Goal: Task Accomplishment & Management: Manage account settings

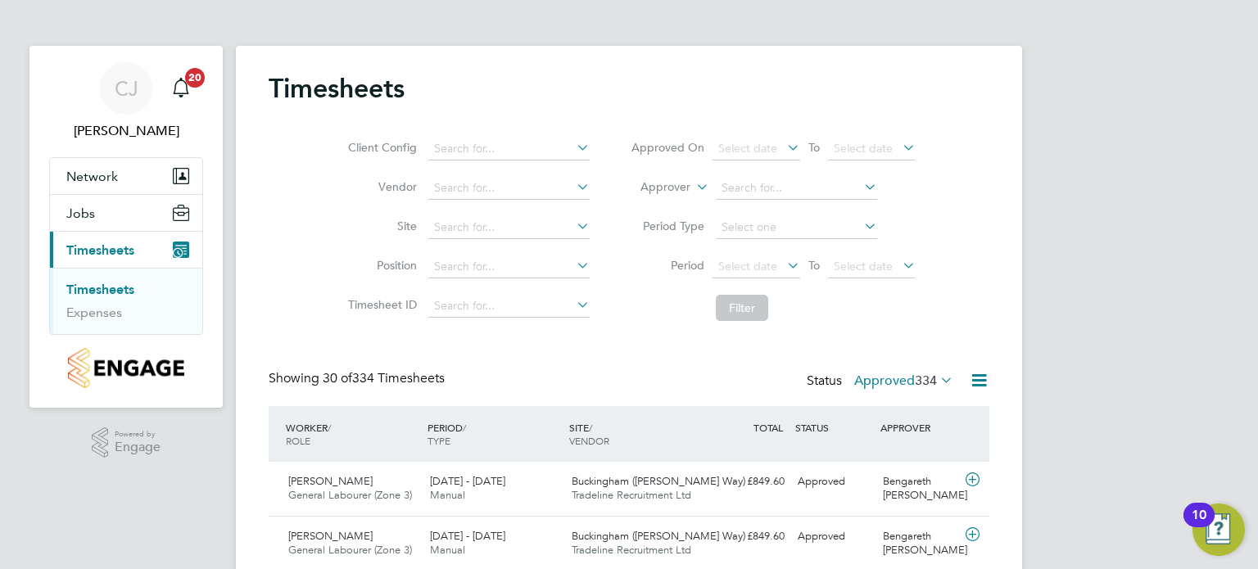
click at [929, 372] on div "Status Approved 334" at bounding box center [882, 381] width 150 height 23
click at [937, 378] on icon at bounding box center [937, 379] width 0 height 23
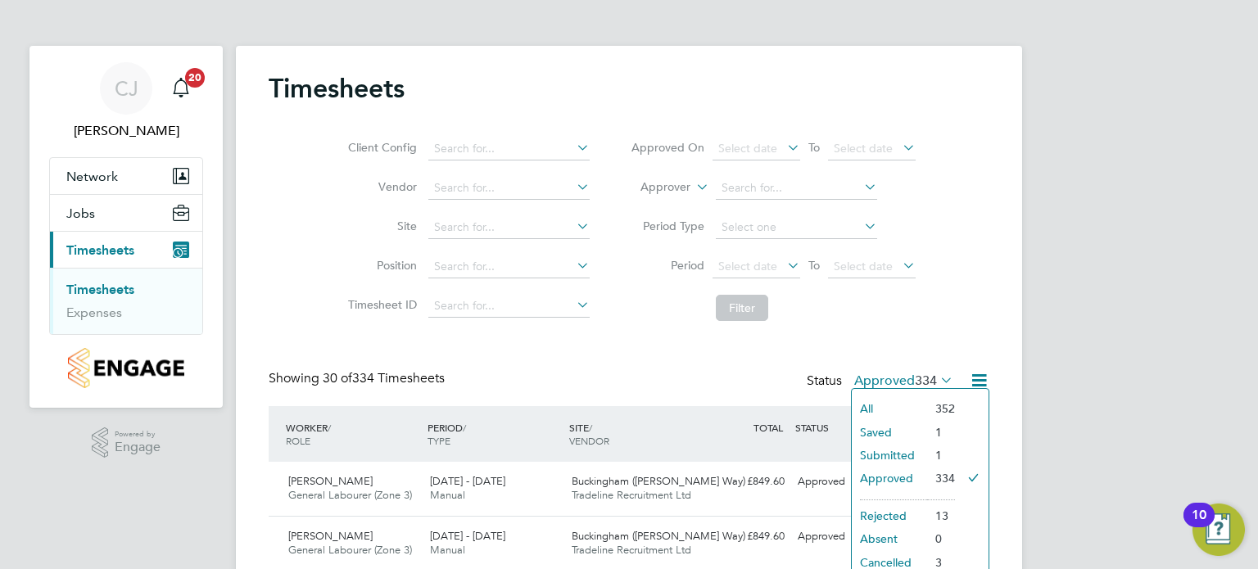
click at [888, 453] on li "Submitted" at bounding box center [889, 455] width 75 height 23
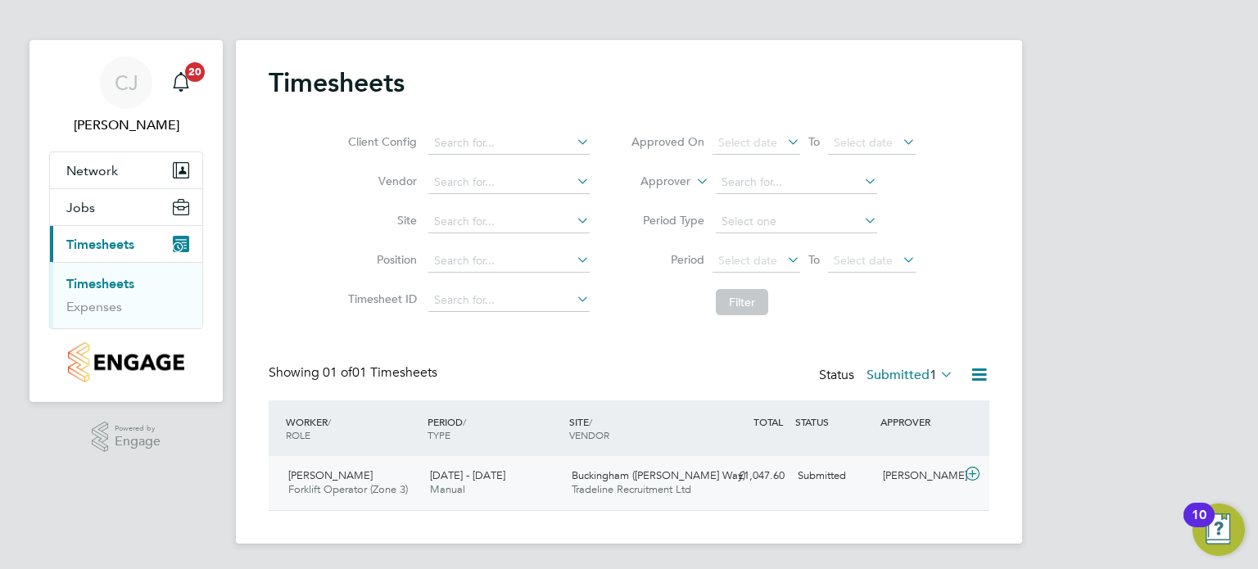
click at [970, 474] on icon at bounding box center [972, 474] width 20 height 13
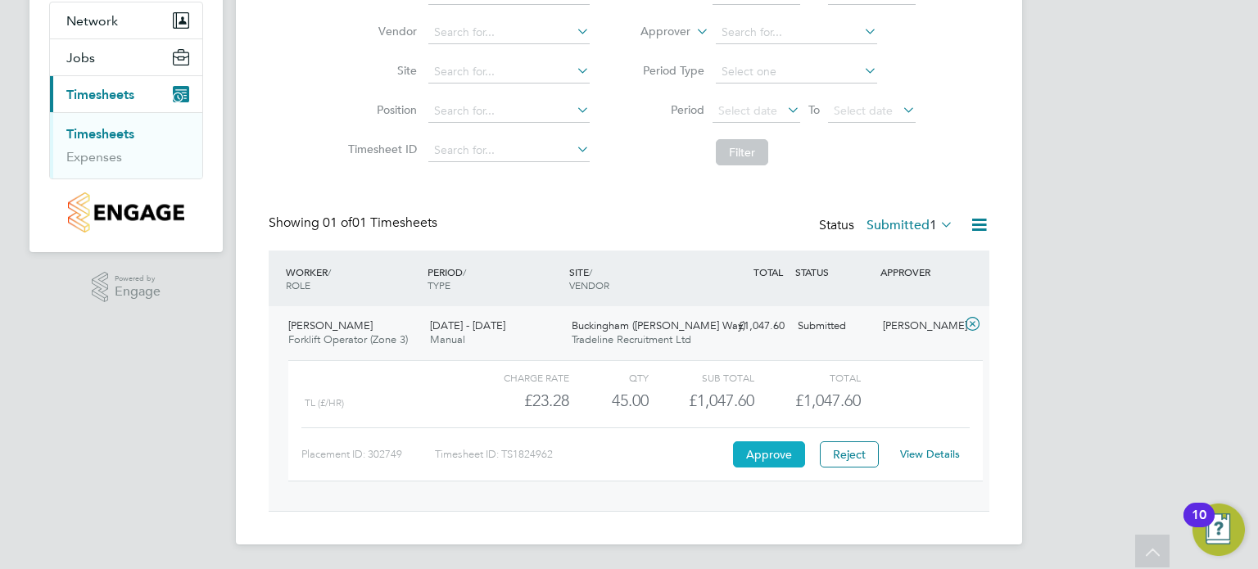
click at [762, 457] on button "Approve" at bounding box center [769, 454] width 72 height 26
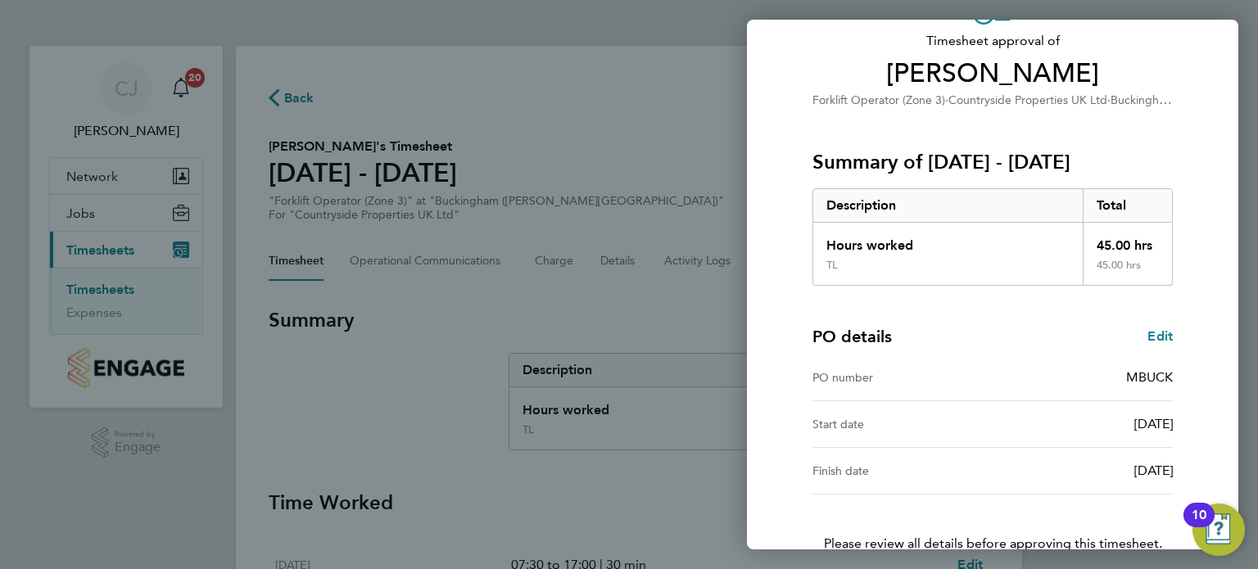
scroll to position [214, 0]
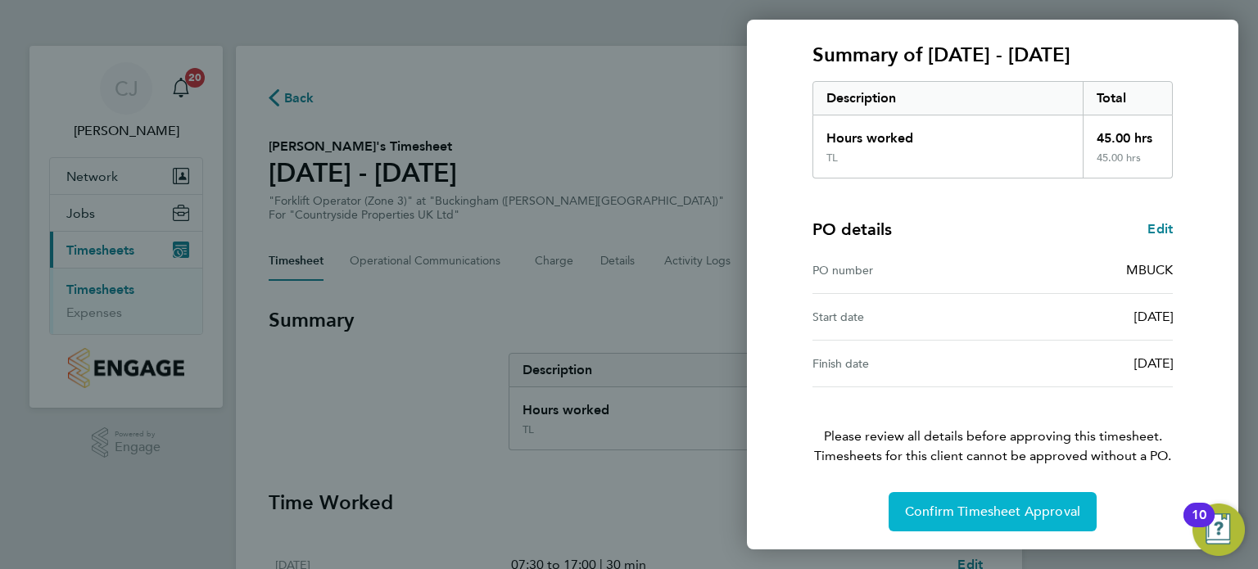
click at [965, 510] on span "Confirm Timesheet Approval" at bounding box center [992, 512] width 175 height 16
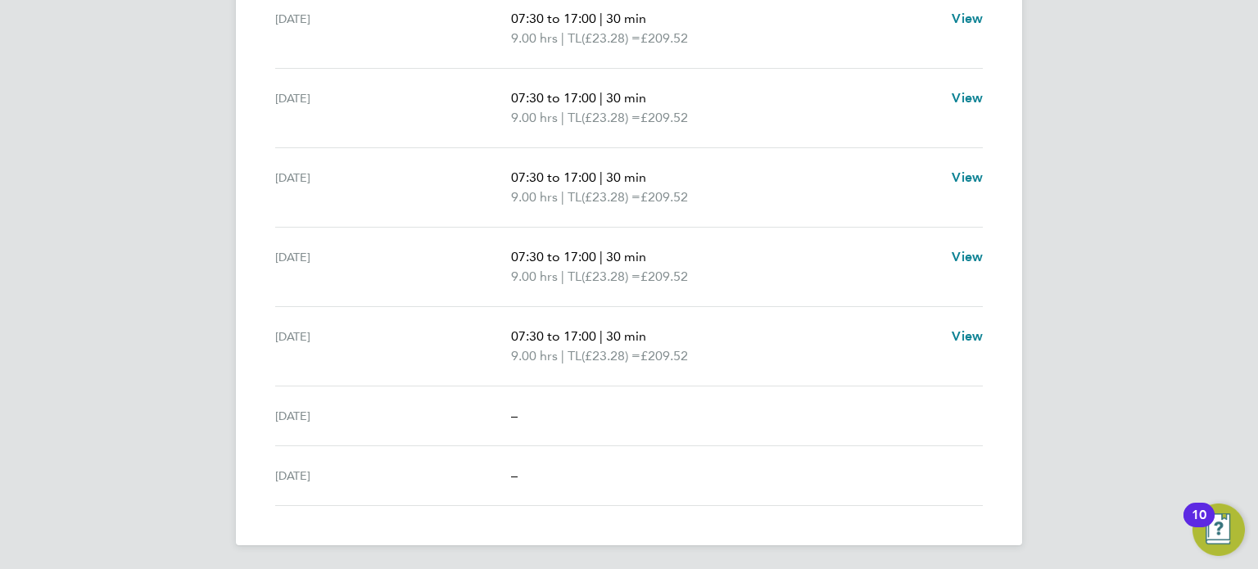
scroll to position [219, 0]
